Goal: Information Seeking & Learning: Check status

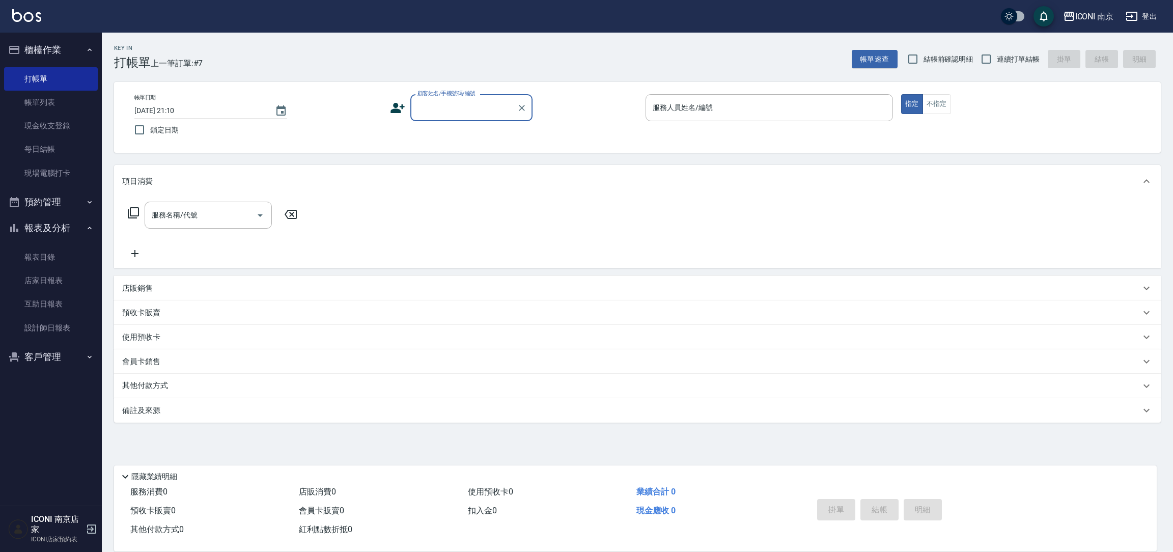
click at [1140, 16] on button "登出" at bounding box center [1140, 16] width 39 height 19
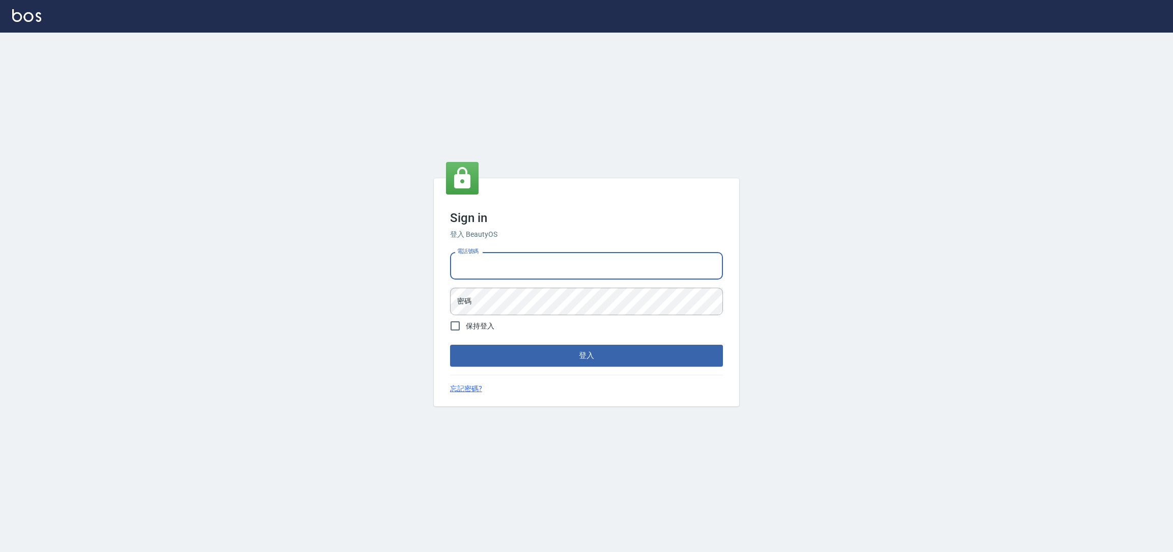
click at [549, 266] on input "電話號碼" at bounding box center [586, 265] width 273 height 27
type input "0225158181"
click at [549, 274] on input "0225158181" at bounding box center [586, 265] width 273 height 27
drag, startPoint x: 549, startPoint y: 274, endPoint x: 533, endPoint y: 243, distance: 34.8
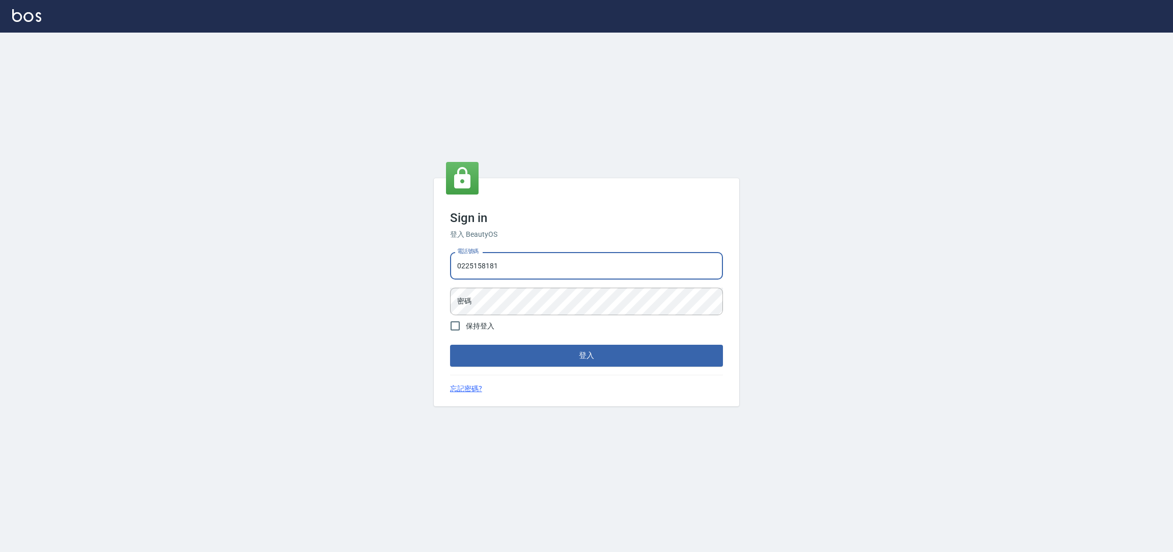
click at [547, 271] on input "0225158181" at bounding box center [586, 265] width 273 height 27
drag, startPoint x: 518, startPoint y: 286, endPoint x: 516, endPoint y: 272, distance: 14.0
click at [517, 287] on div "電話號碼 電話號碼 密碼 密碼" at bounding box center [586, 283] width 281 height 71
click at [516, 272] on input "電話號碼" at bounding box center [586, 265] width 273 height 27
type input "0981921116"
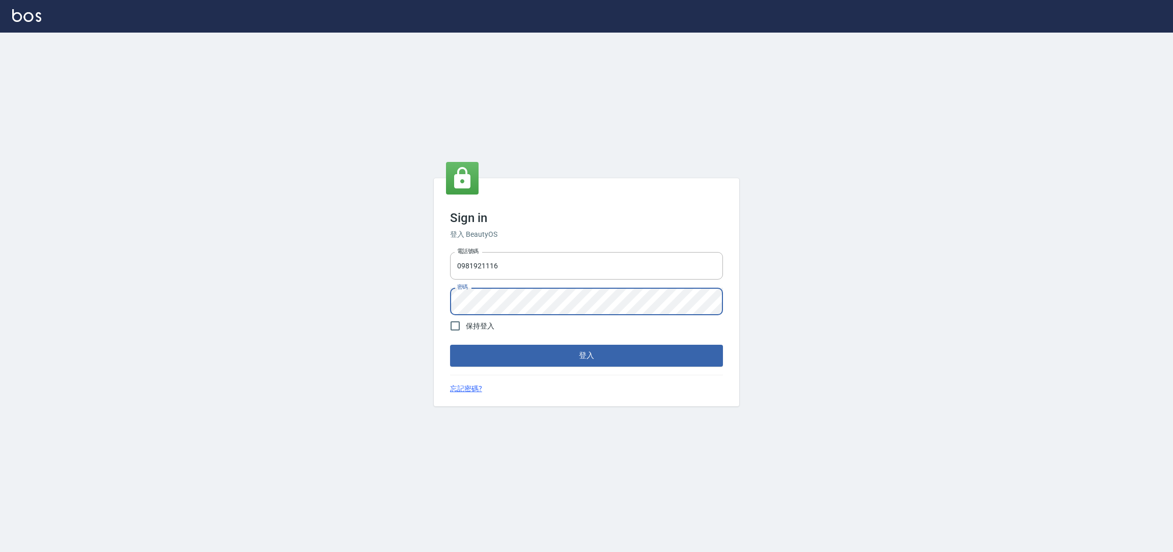
click at [450, 345] on button "登入" at bounding box center [586, 355] width 273 height 21
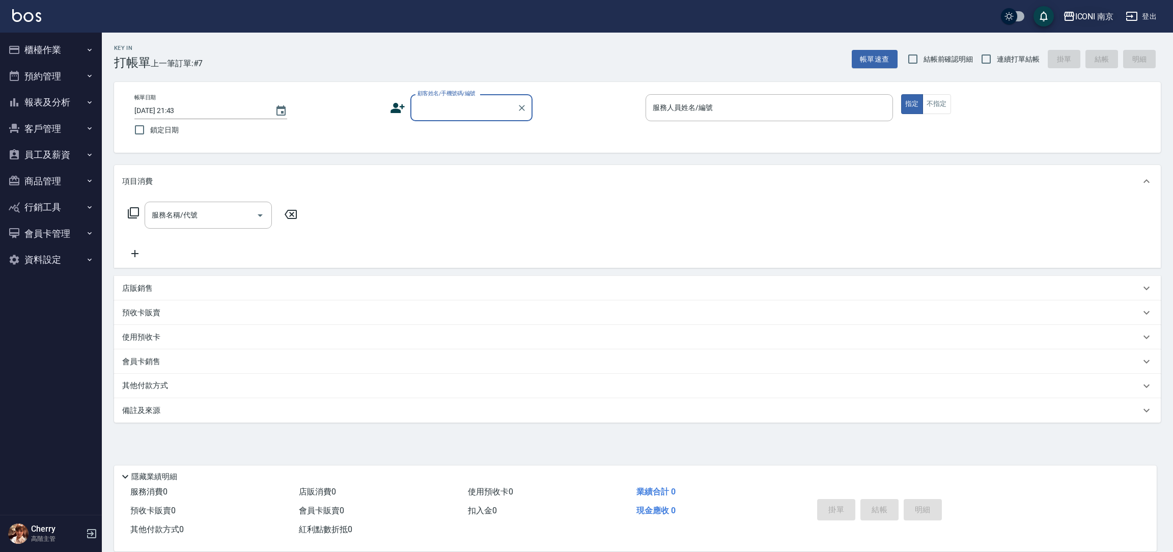
click at [1094, 23] on button "ICONI 南京" at bounding box center [1088, 16] width 59 height 21
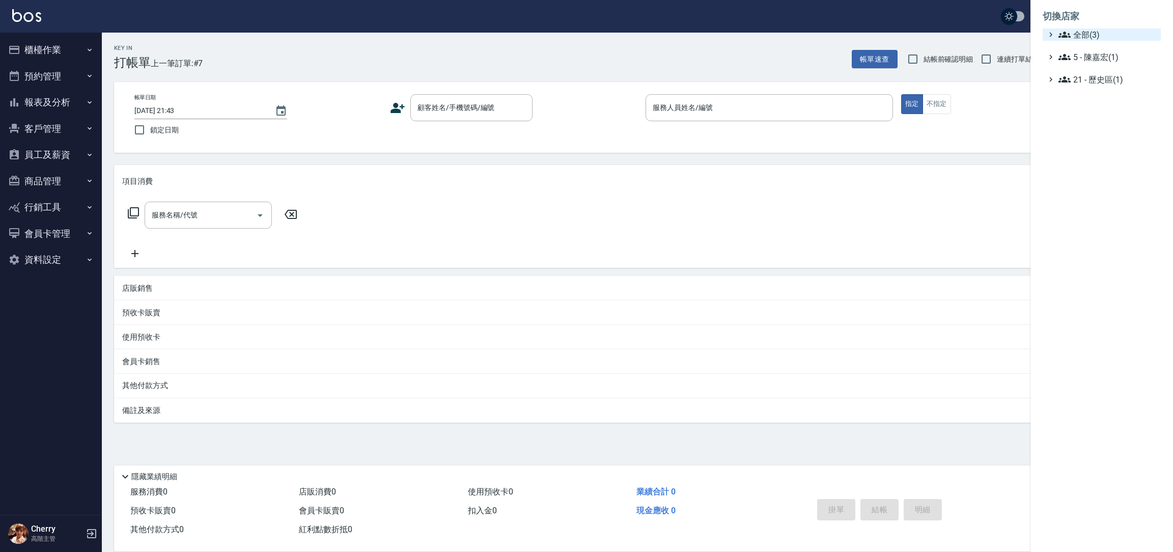
click at [1094, 33] on span "全部(3)" at bounding box center [1107, 35] width 98 height 12
click at [1084, 59] on span "PS23" at bounding box center [1107, 64] width 100 height 12
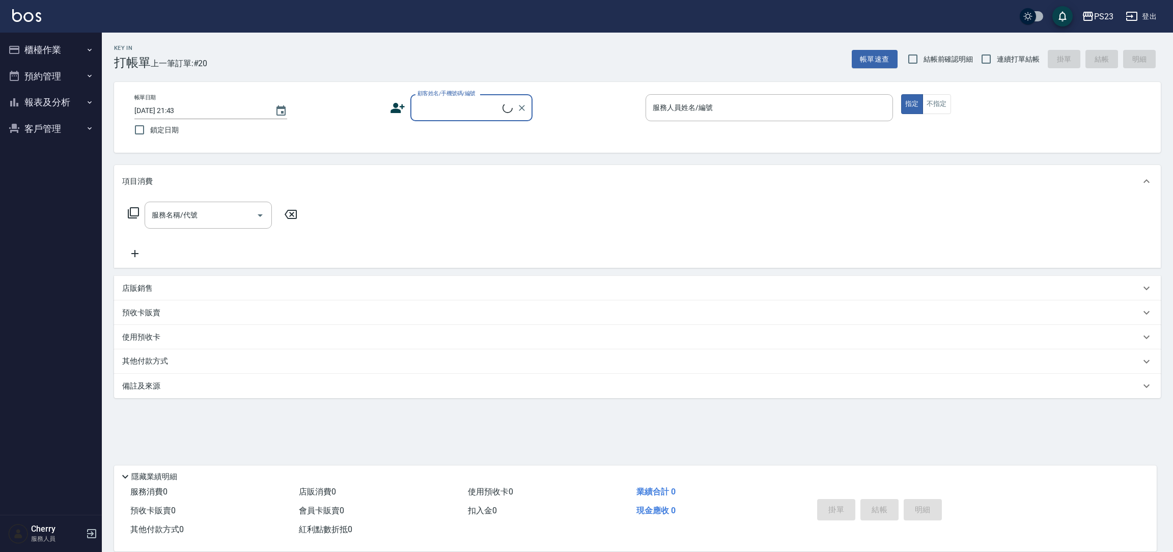
click at [47, 104] on button "報表及分析" at bounding box center [51, 102] width 94 height 26
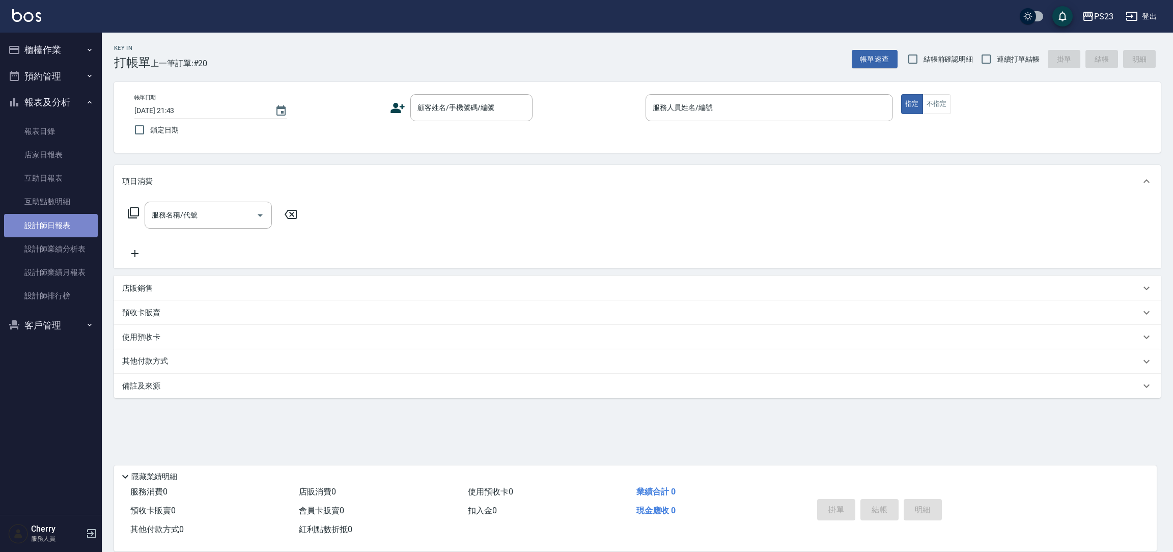
click at [58, 227] on link "設計師日報表" at bounding box center [51, 225] width 94 height 23
